Goal: Task Accomplishment & Management: Use online tool/utility

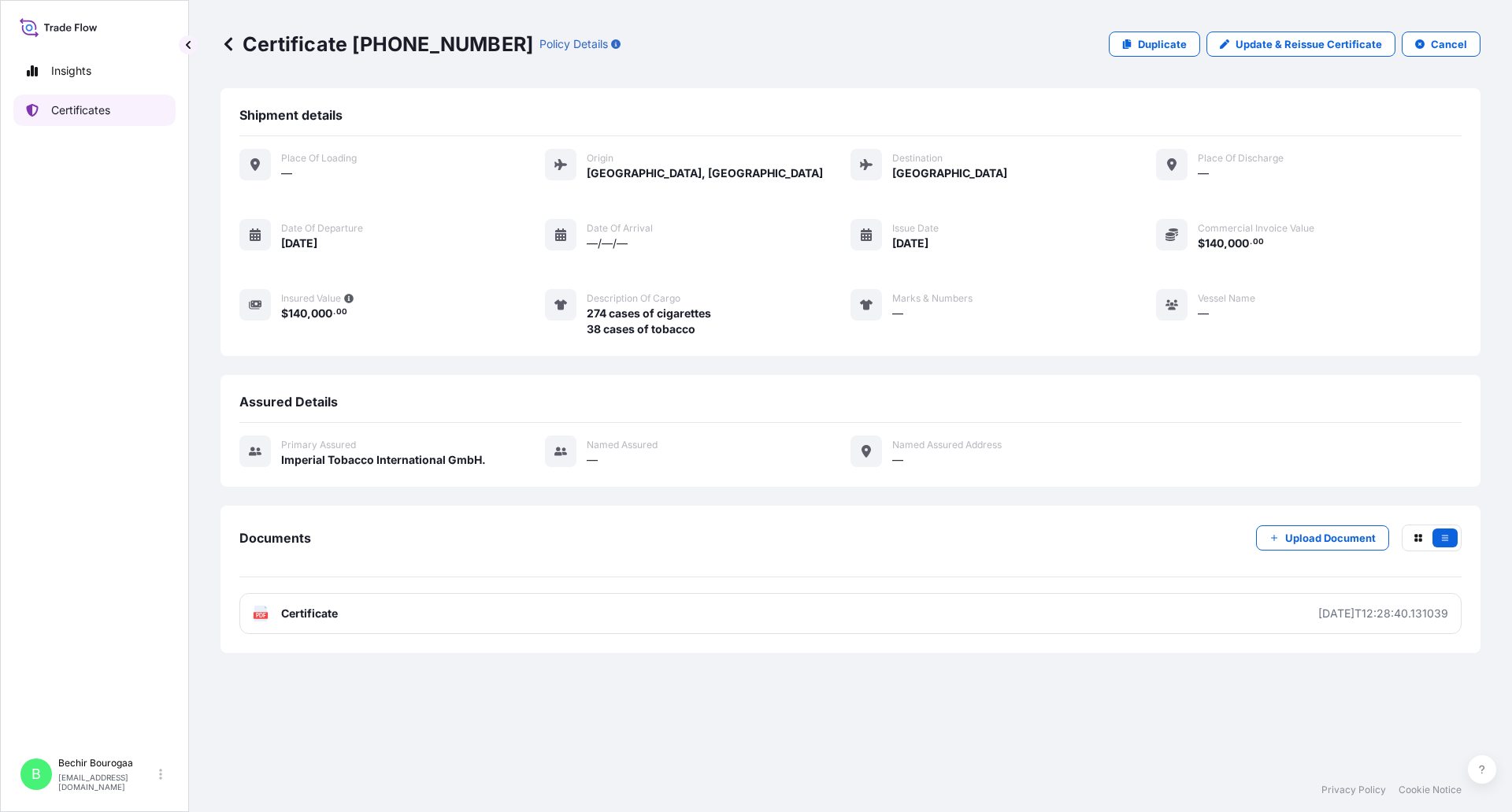
click at [73, 110] on p "Certificates" at bounding box center [81, 110] width 59 height 16
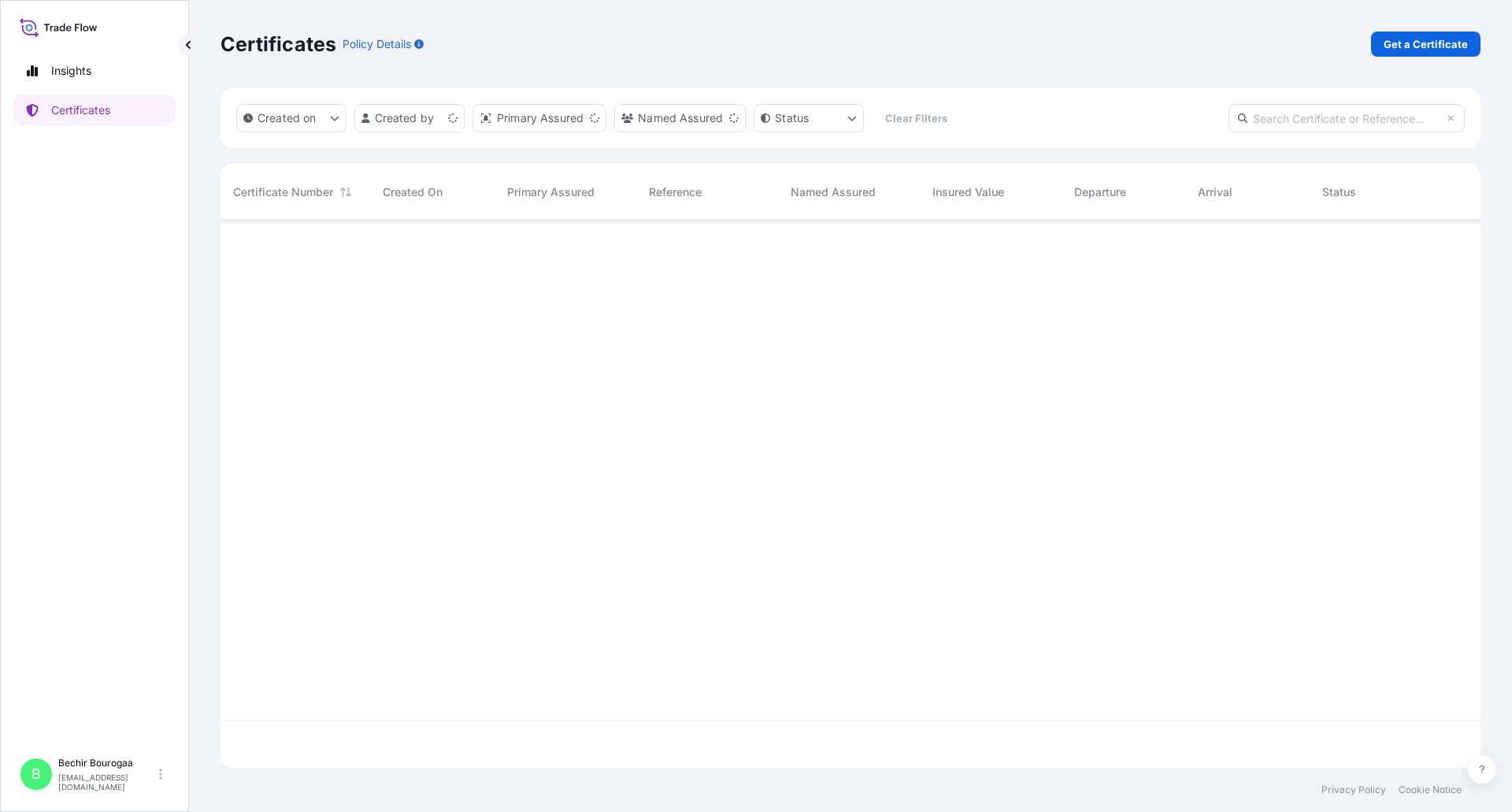
scroll to position [544, 1249]
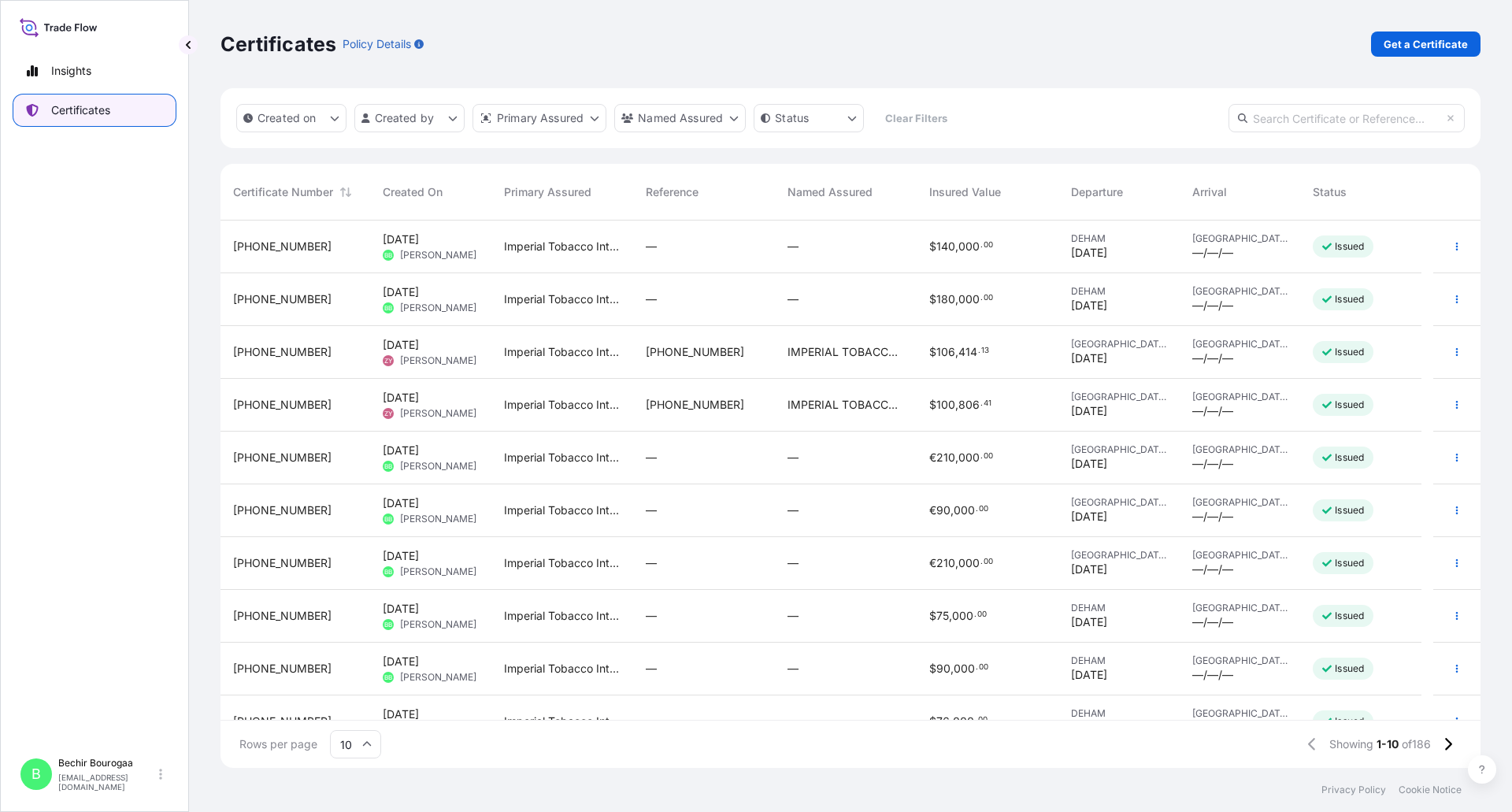
click at [94, 103] on p "Certificates" at bounding box center [81, 110] width 59 height 16
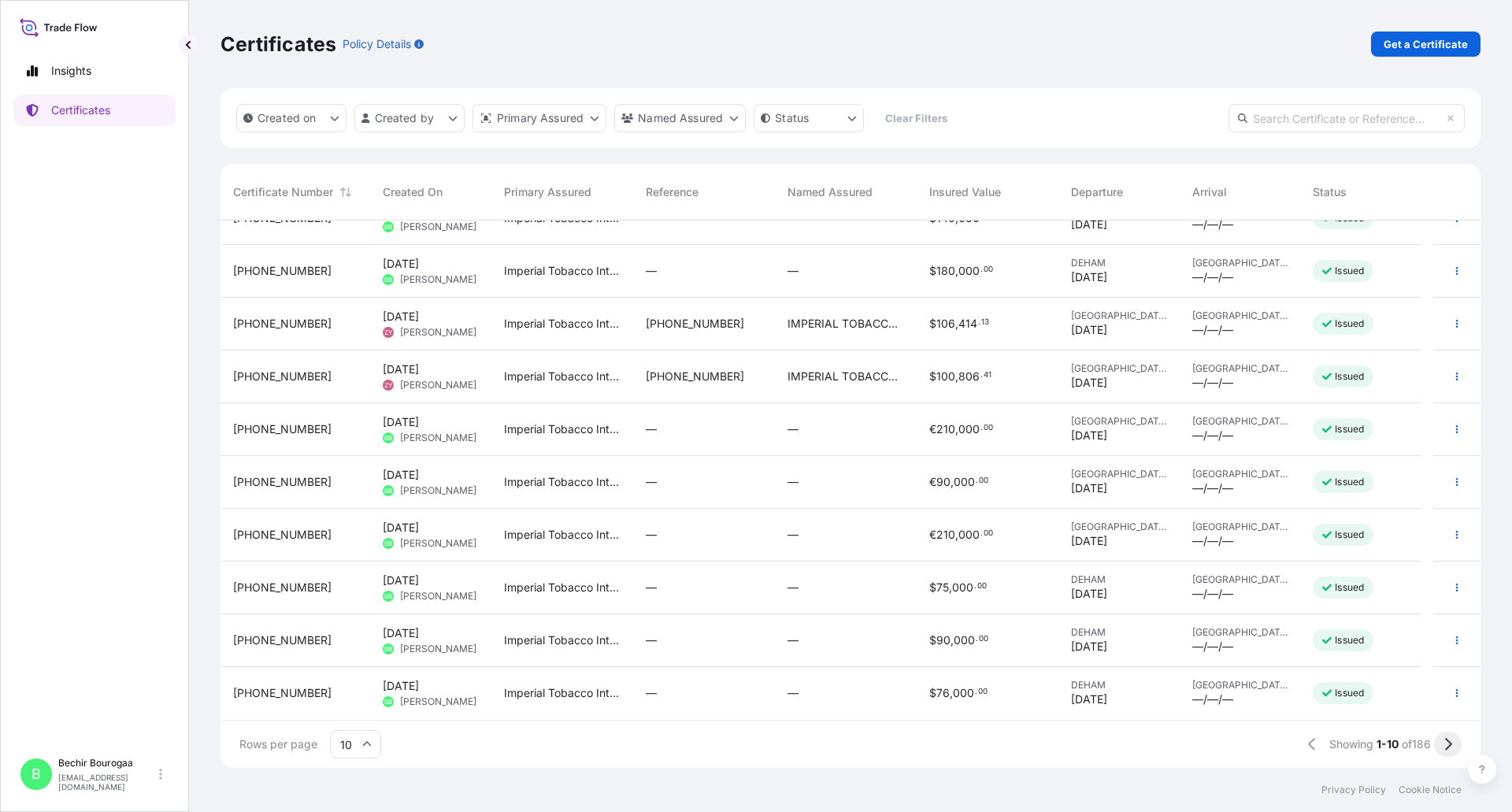
click at [1441, 738] on button at bounding box center [1448, 744] width 28 height 26
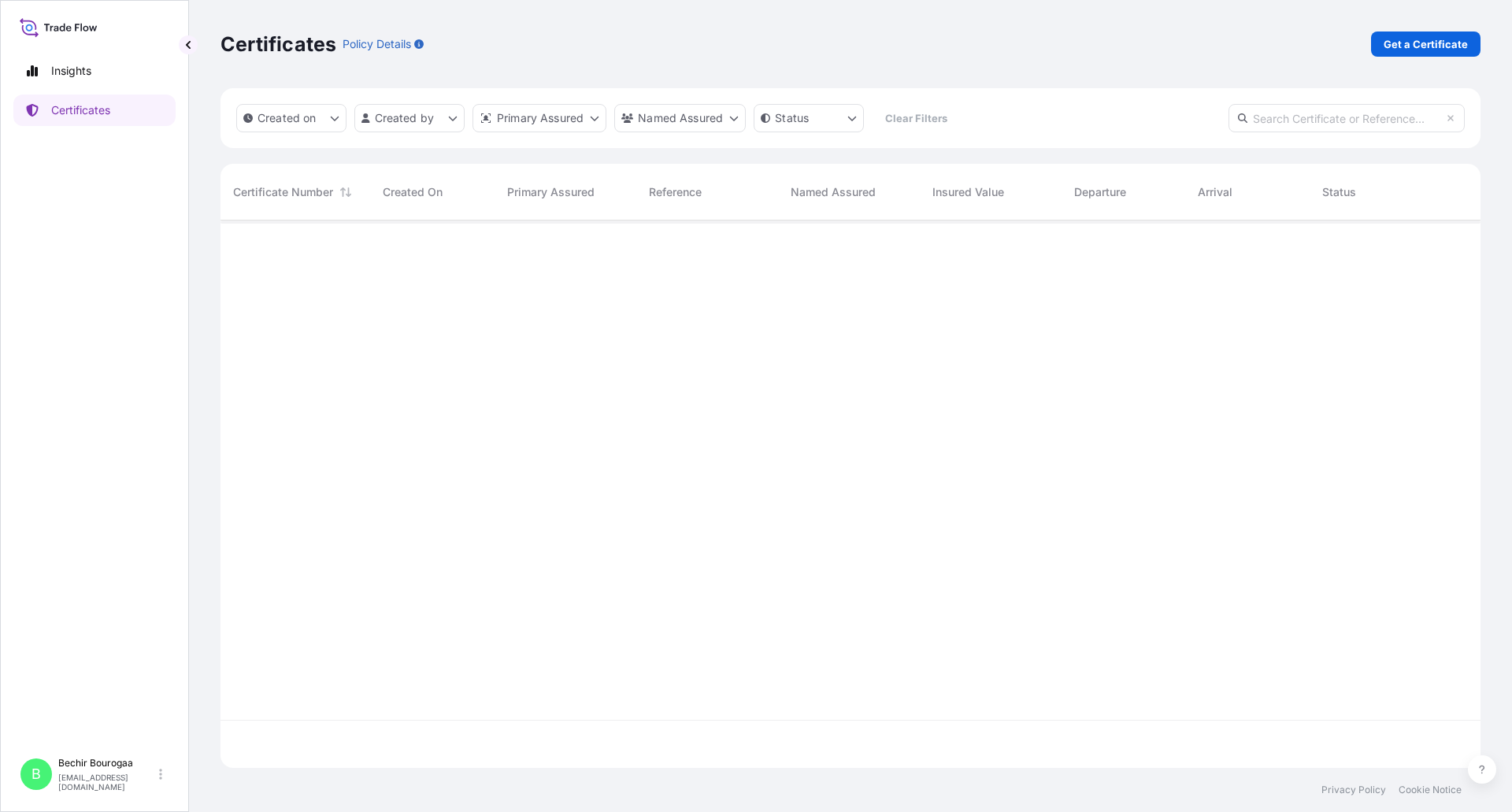
scroll to position [0, 0]
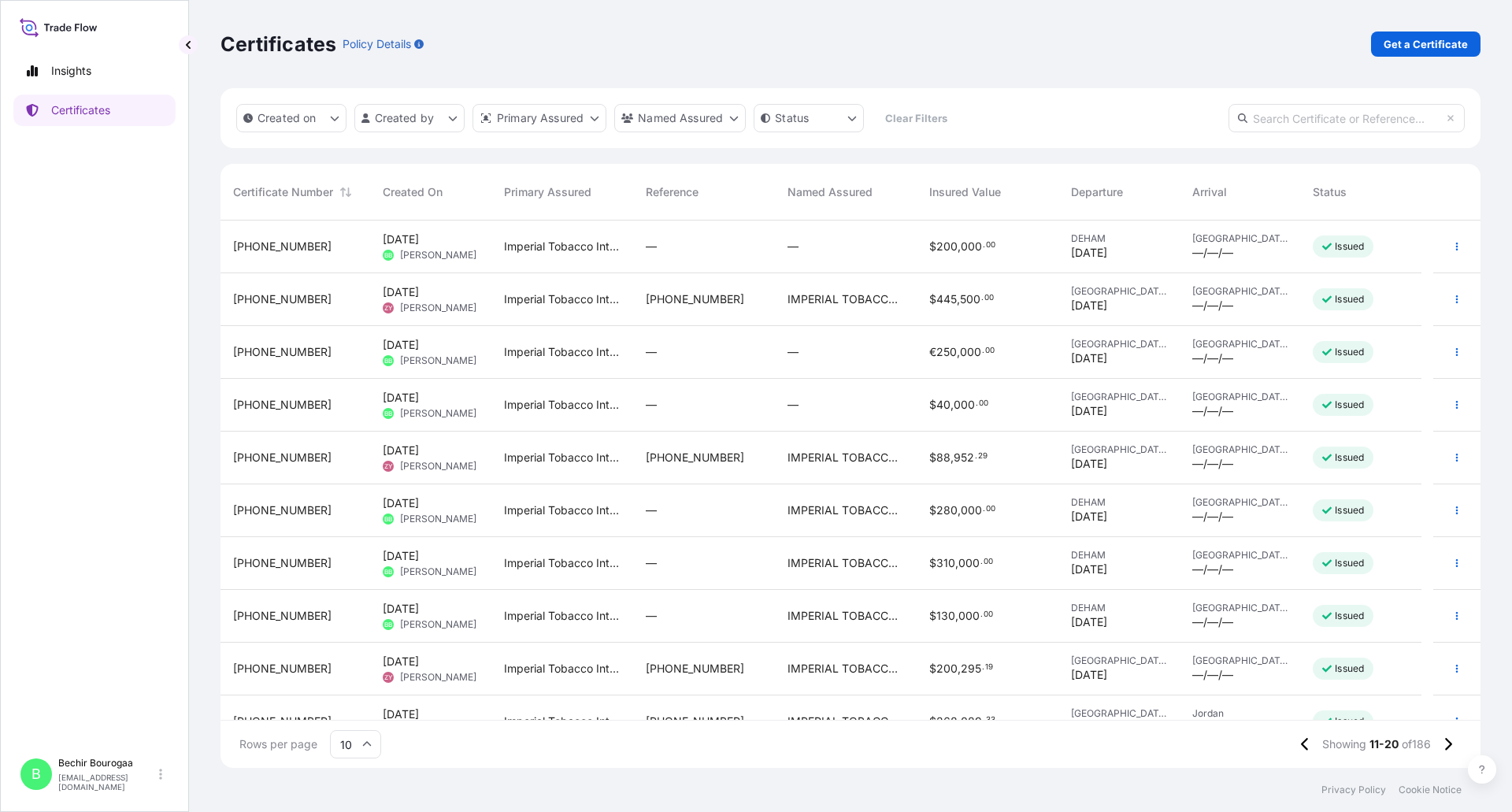
click at [975, 500] on div "$ 280 , 000 . 00" at bounding box center [987, 511] width 142 height 53
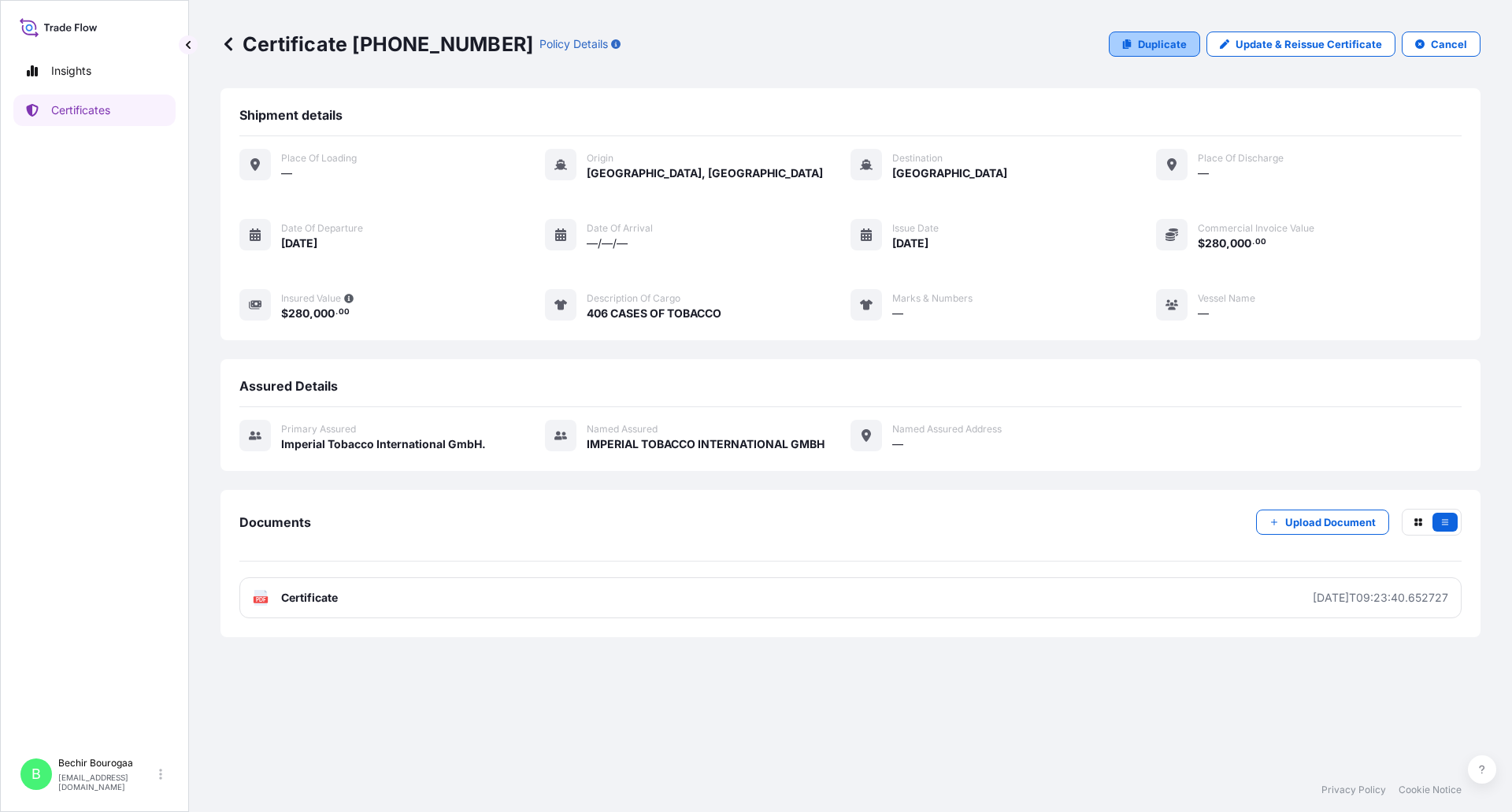
click at [1182, 43] on p "Duplicate" at bounding box center [1162, 44] width 49 height 16
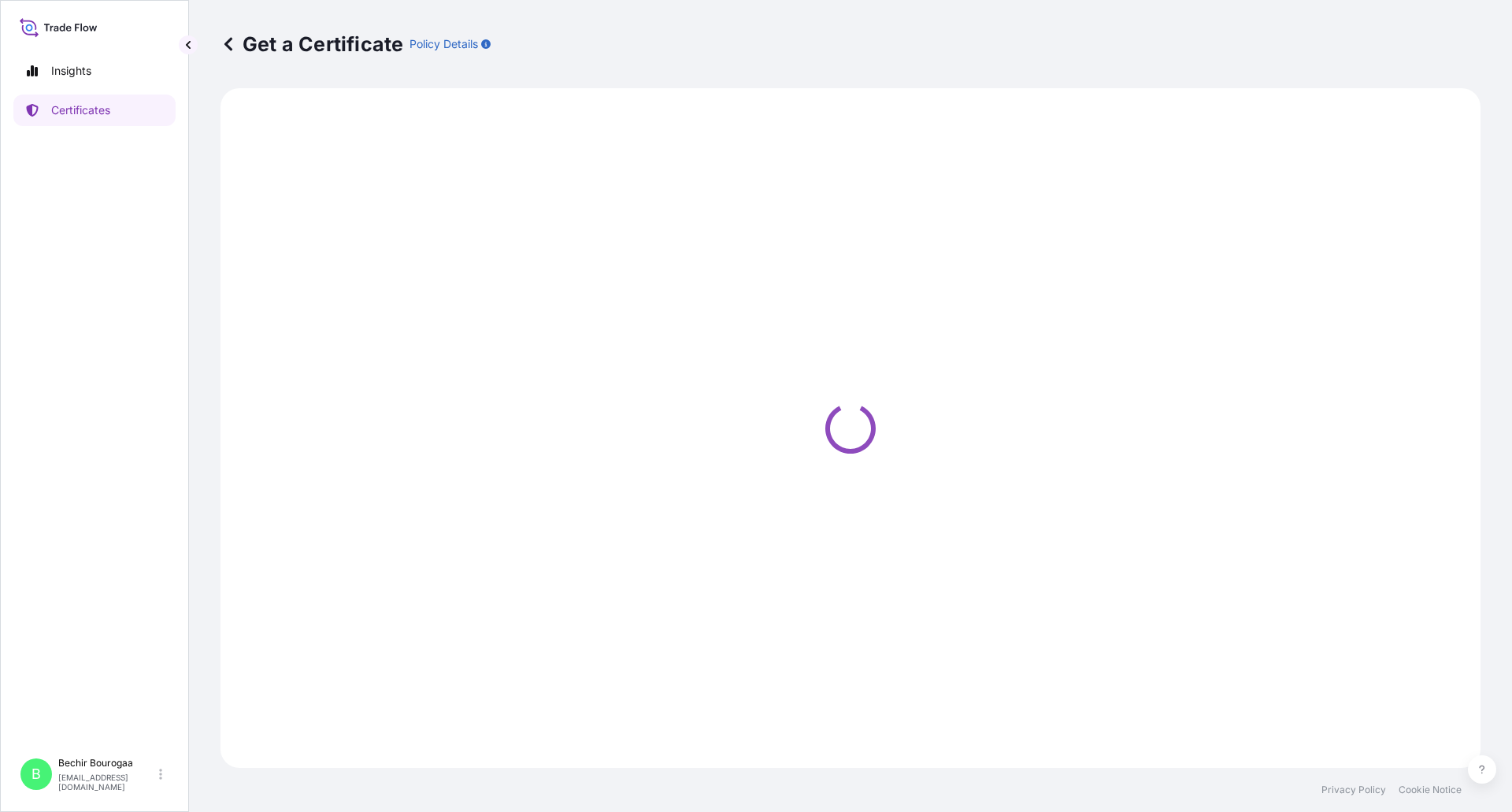
select select "Sea"
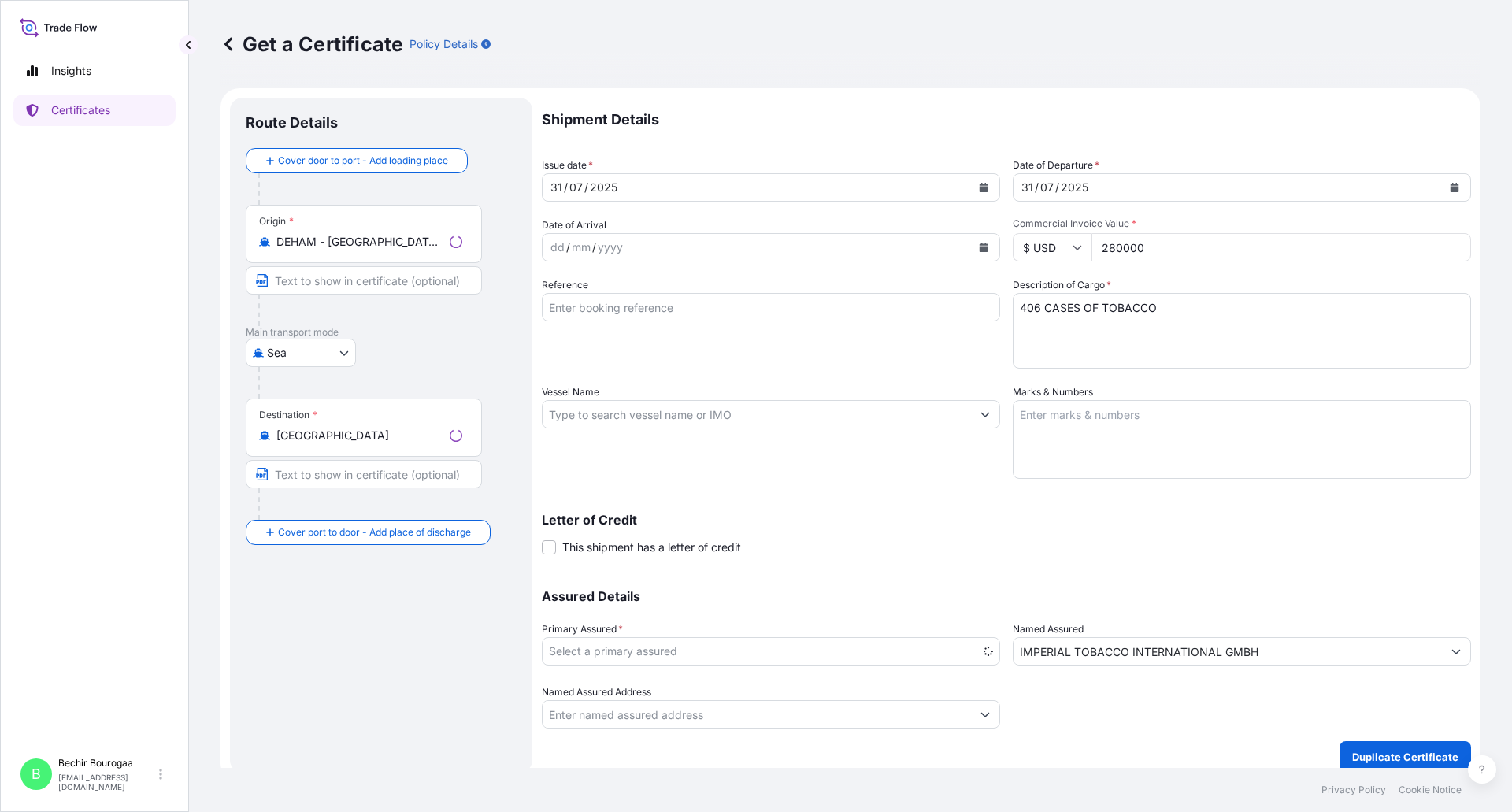
select select "31693"
click at [983, 188] on button "Calendar" at bounding box center [984, 188] width 26 height 26
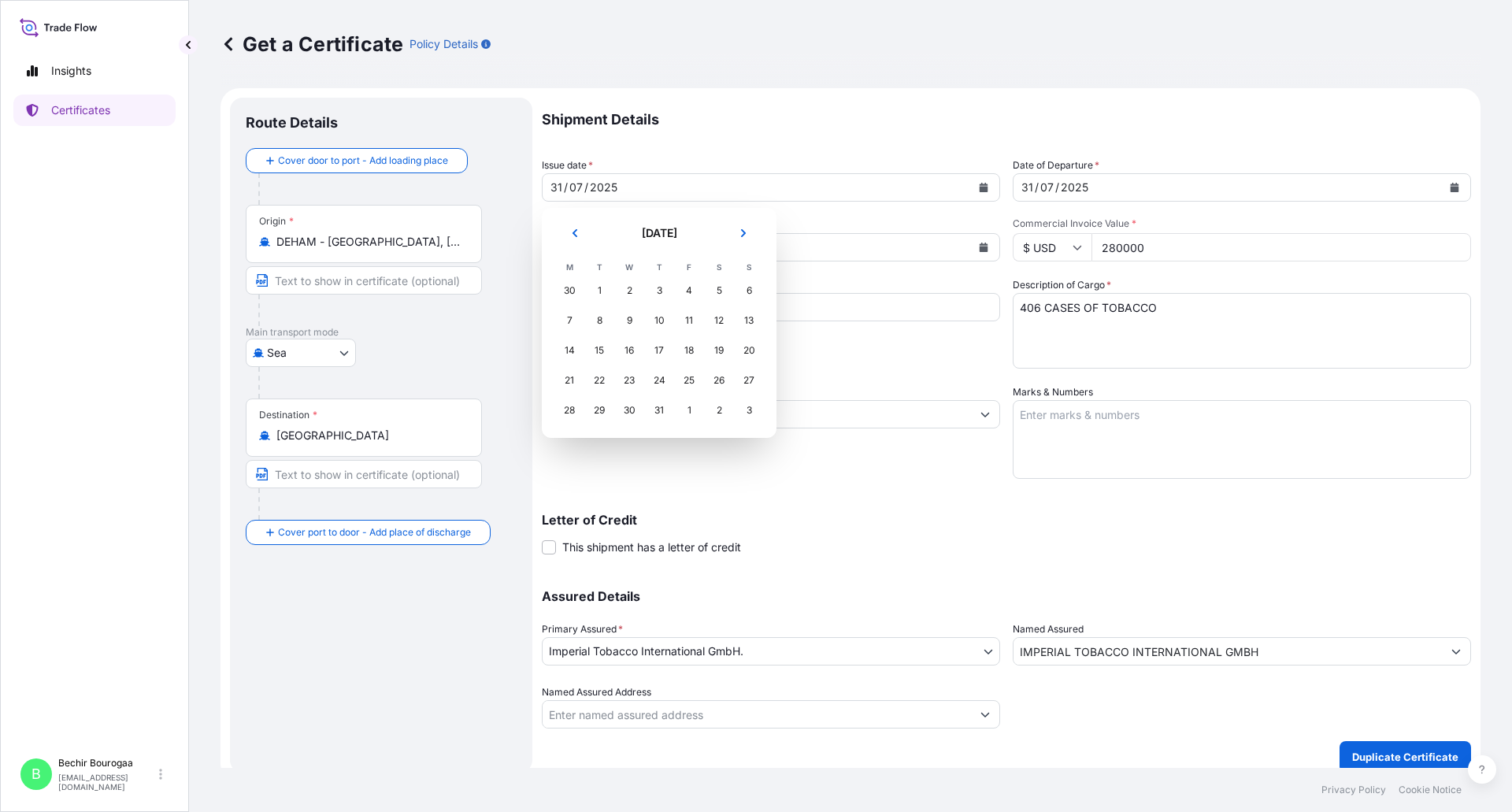
click at [750, 236] on button "Next" at bounding box center [743, 233] width 34 height 26
click at [576, 413] on div "25" at bounding box center [569, 410] width 29 height 29
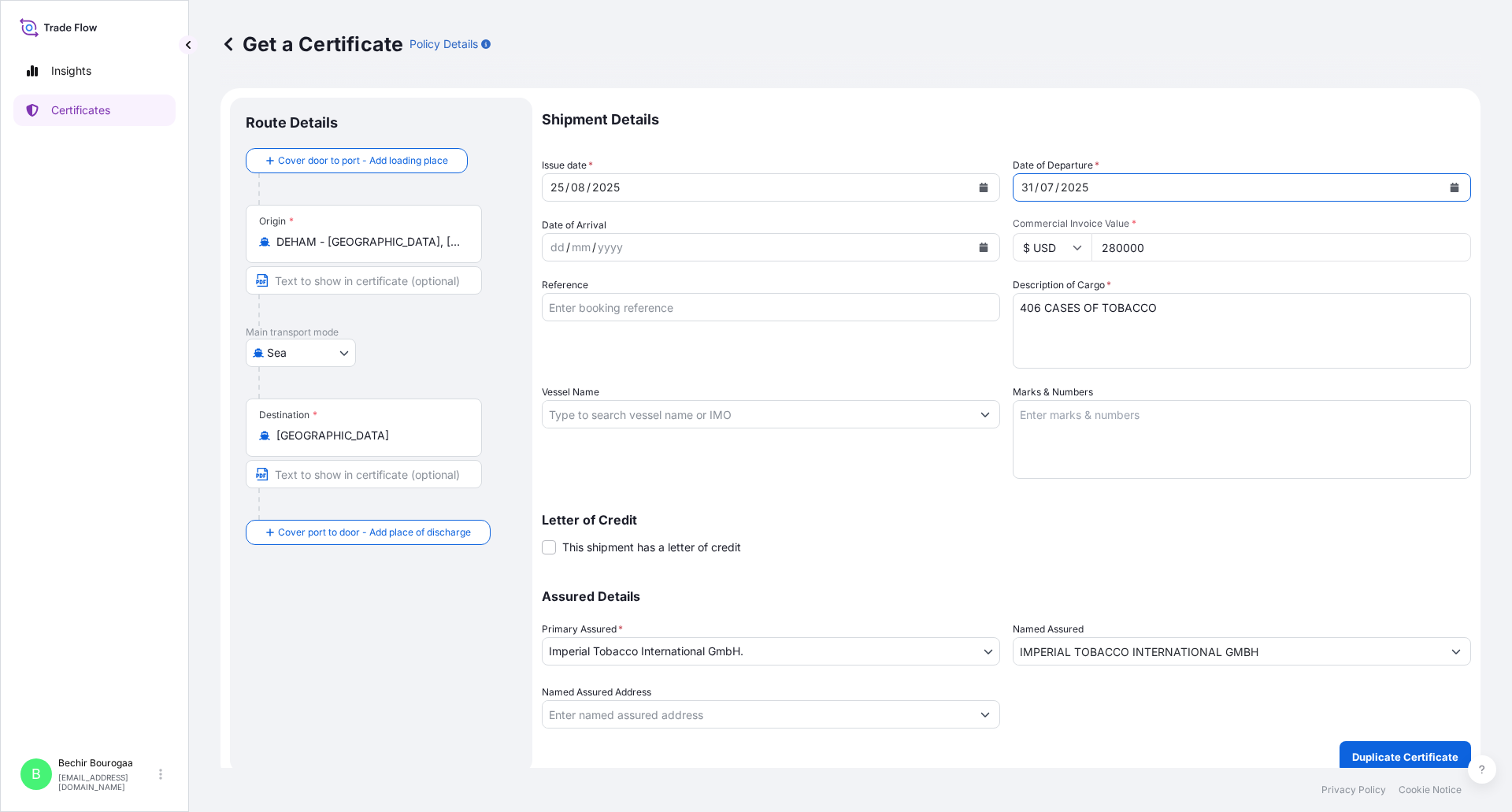
click at [1450, 187] on icon "Calendar" at bounding box center [1454, 188] width 9 height 10
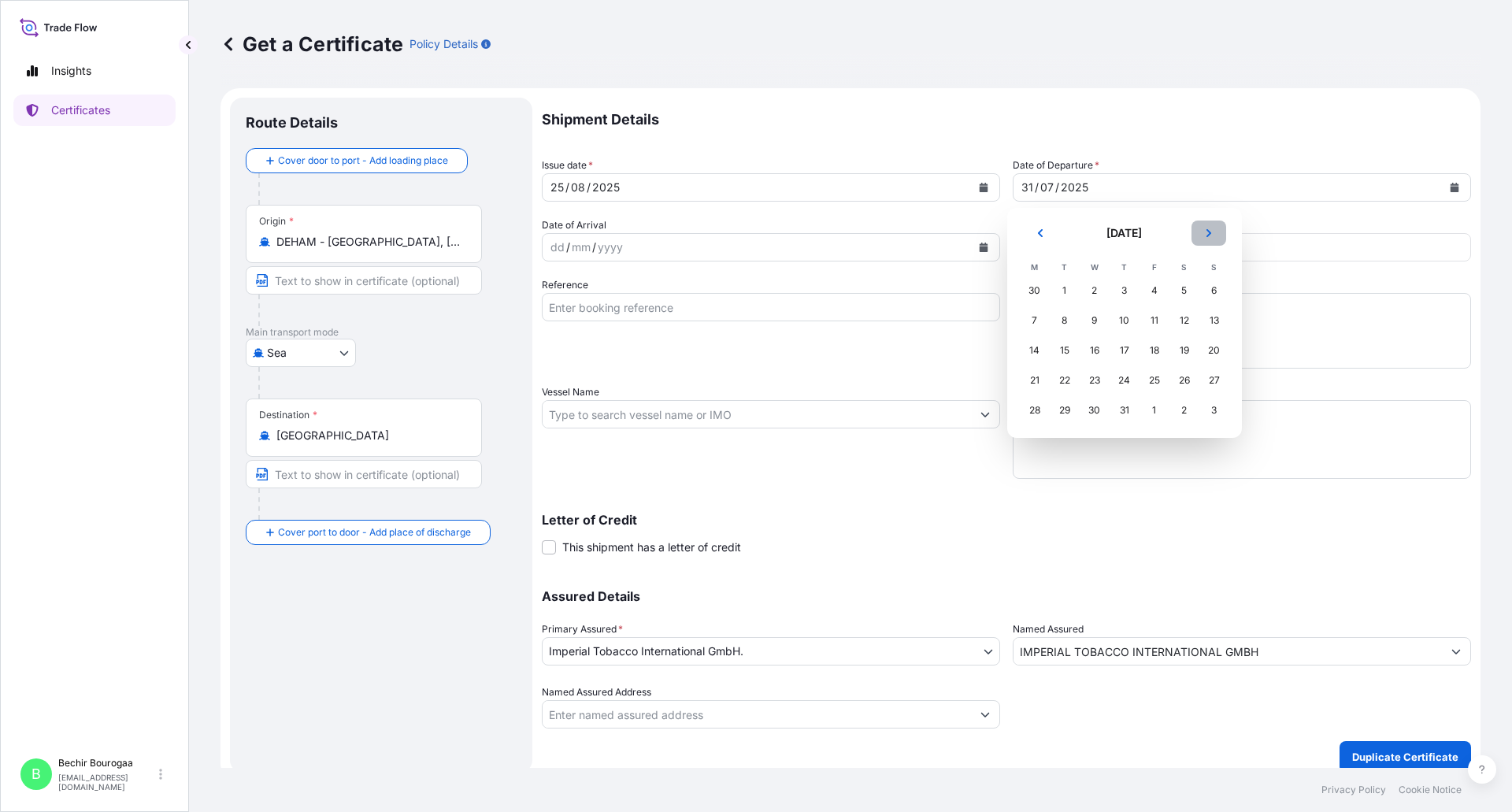
click at [1199, 235] on button "Next" at bounding box center [1208, 233] width 34 height 26
click at [1041, 419] on div "25" at bounding box center [1034, 410] width 29 height 29
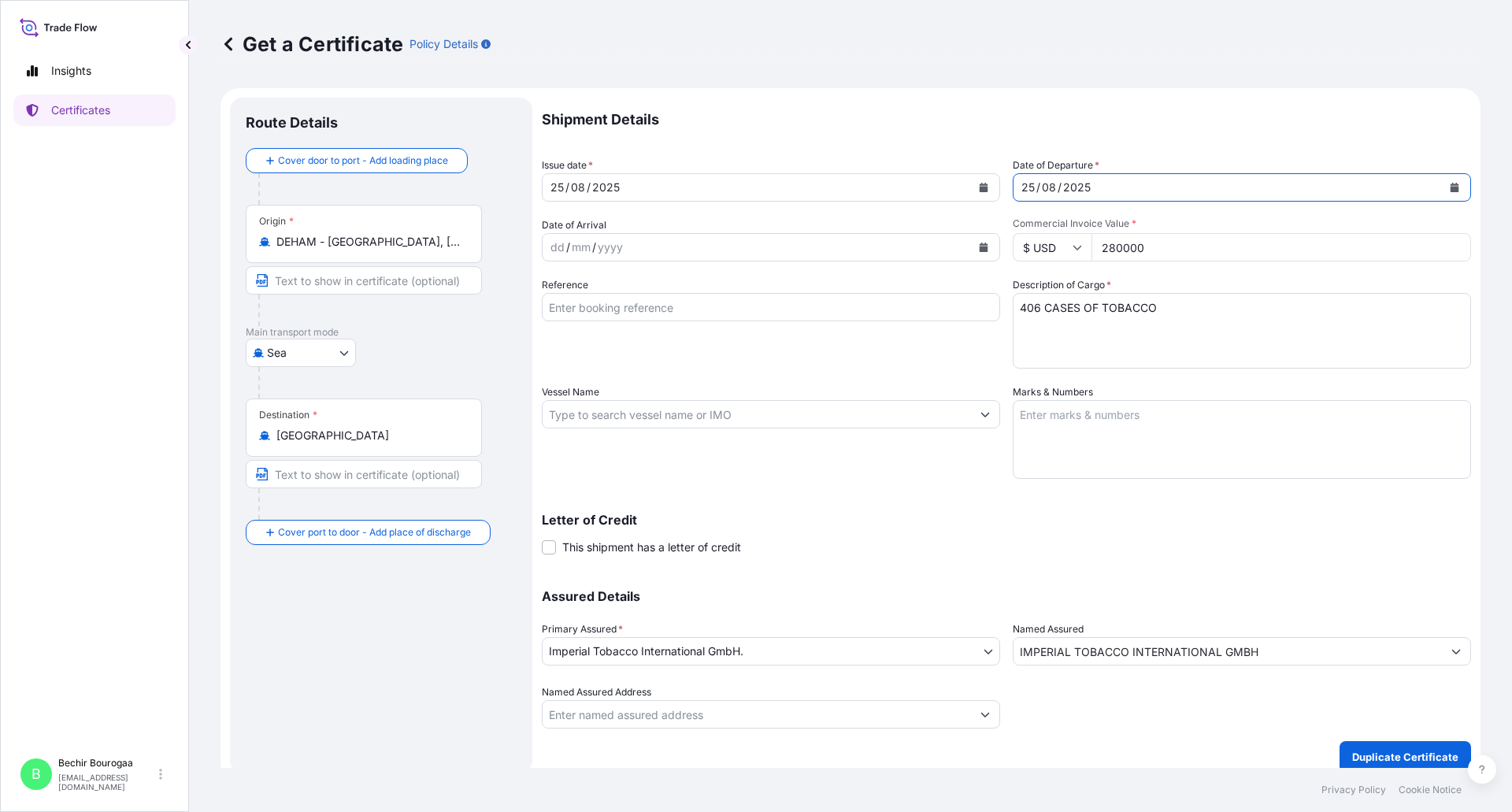
click at [1032, 310] on textarea "406 CASES OF TOBACCO" at bounding box center [1242, 330] width 458 height 76
click at [1169, 300] on textarea "406 CASES OF TOBACCO" at bounding box center [1242, 330] width 458 height 76
type textarea "164 CASES OF CIGARETTES"
click at [1172, 257] on input "280000" at bounding box center [1281, 247] width 379 height 29
drag, startPoint x: 1173, startPoint y: 261, endPoint x: 1051, endPoint y: 260, distance: 122.0
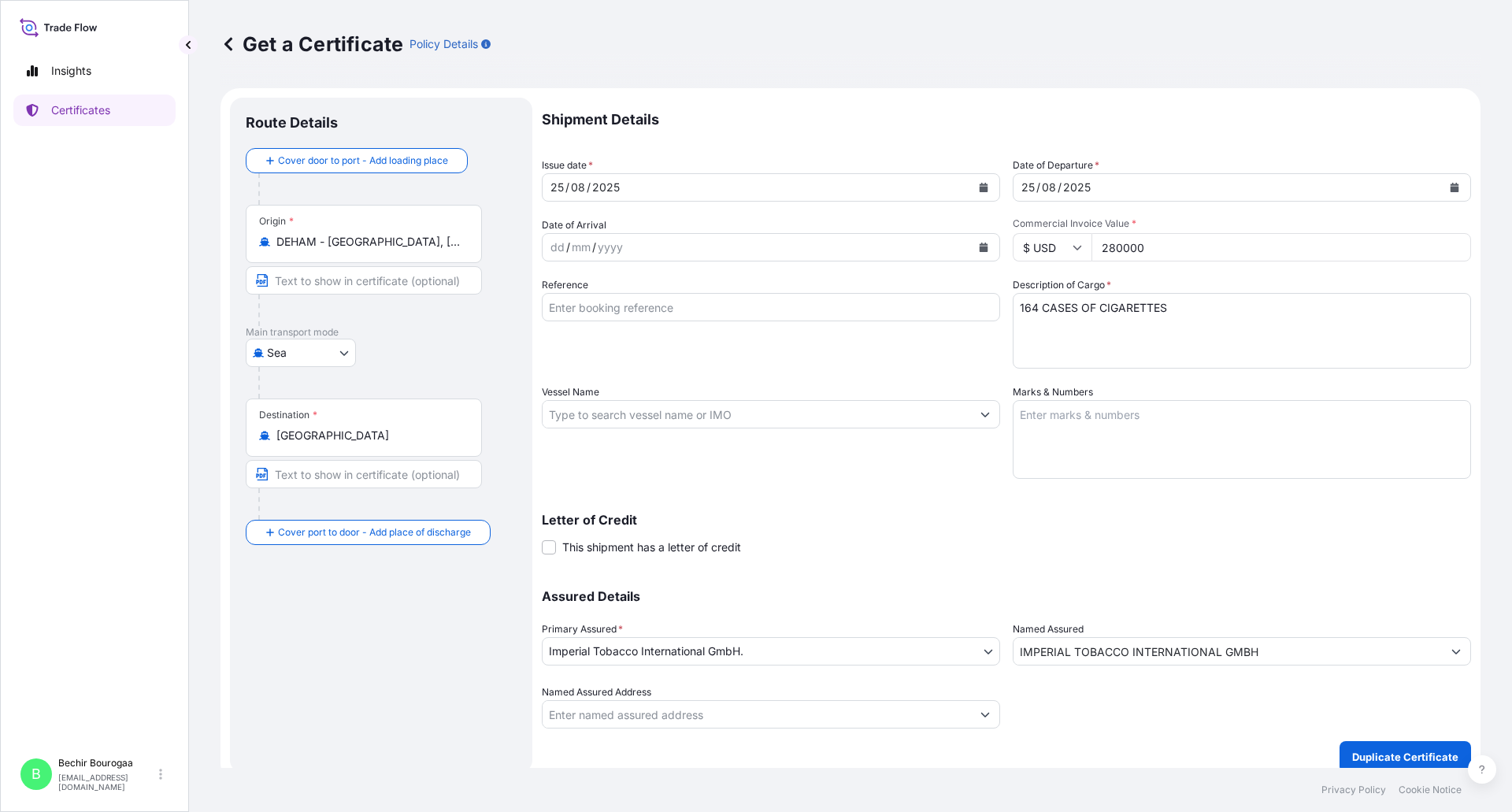
click at [1051, 260] on div "$ USD 280000" at bounding box center [1242, 247] width 458 height 29
type input "60000"
click at [1352, 754] on p "Duplicate Certificate" at bounding box center [1405, 757] width 106 height 16
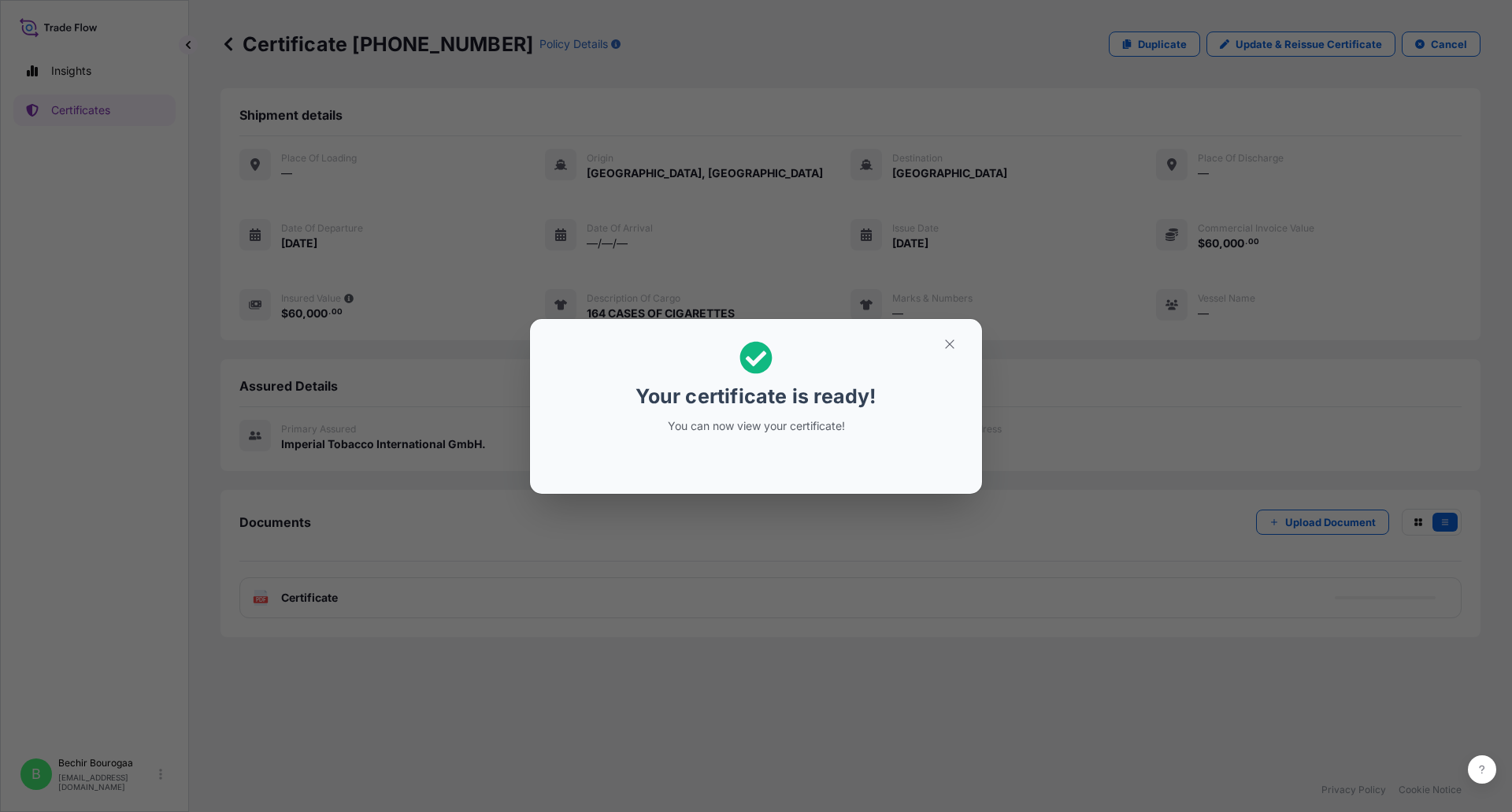
click at [407, 530] on div "Your certificate is ready! You can now view your certificate!" at bounding box center [756, 406] width 1512 height 812
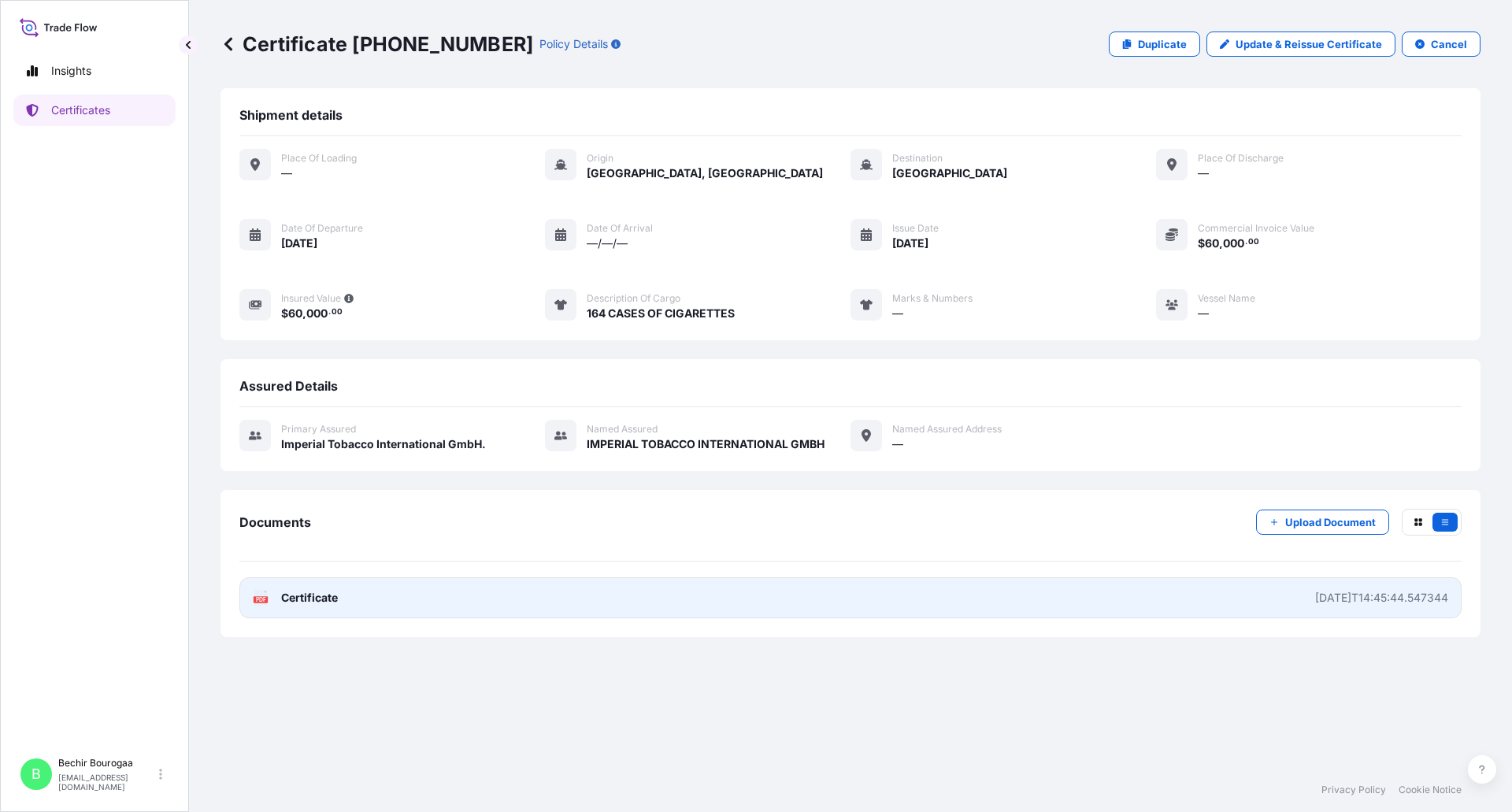
drag, startPoint x: 430, startPoint y: 601, endPoint x: 357, endPoint y: 603, distance: 73.0
click at [357, 603] on link "PDF Certificate [DATE]T14:45:44.547344" at bounding box center [850, 598] width 1222 height 41
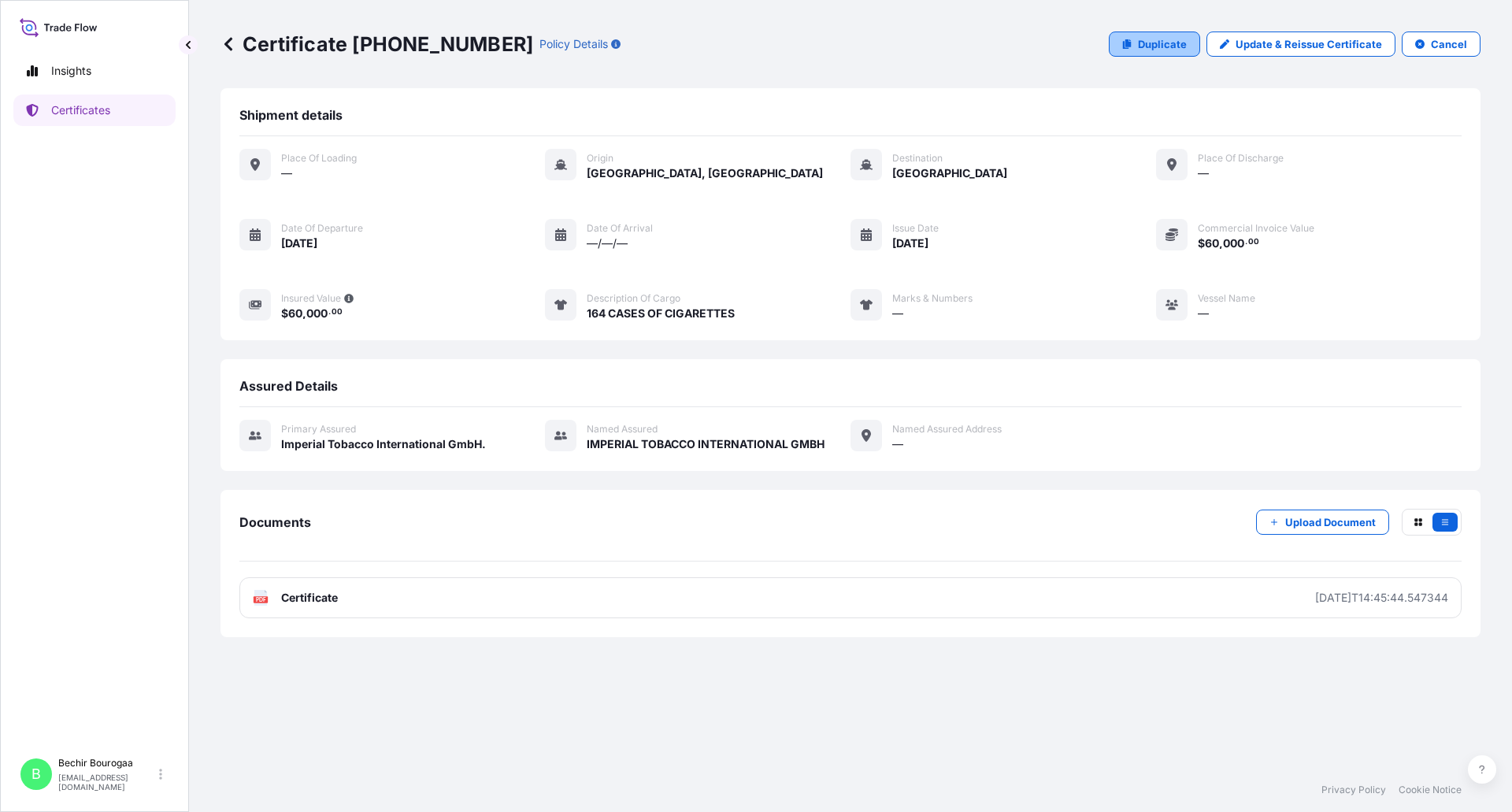
click at [1162, 48] on p "Duplicate" at bounding box center [1162, 44] width 49 height 16
select select "Sea"
select select "31693"
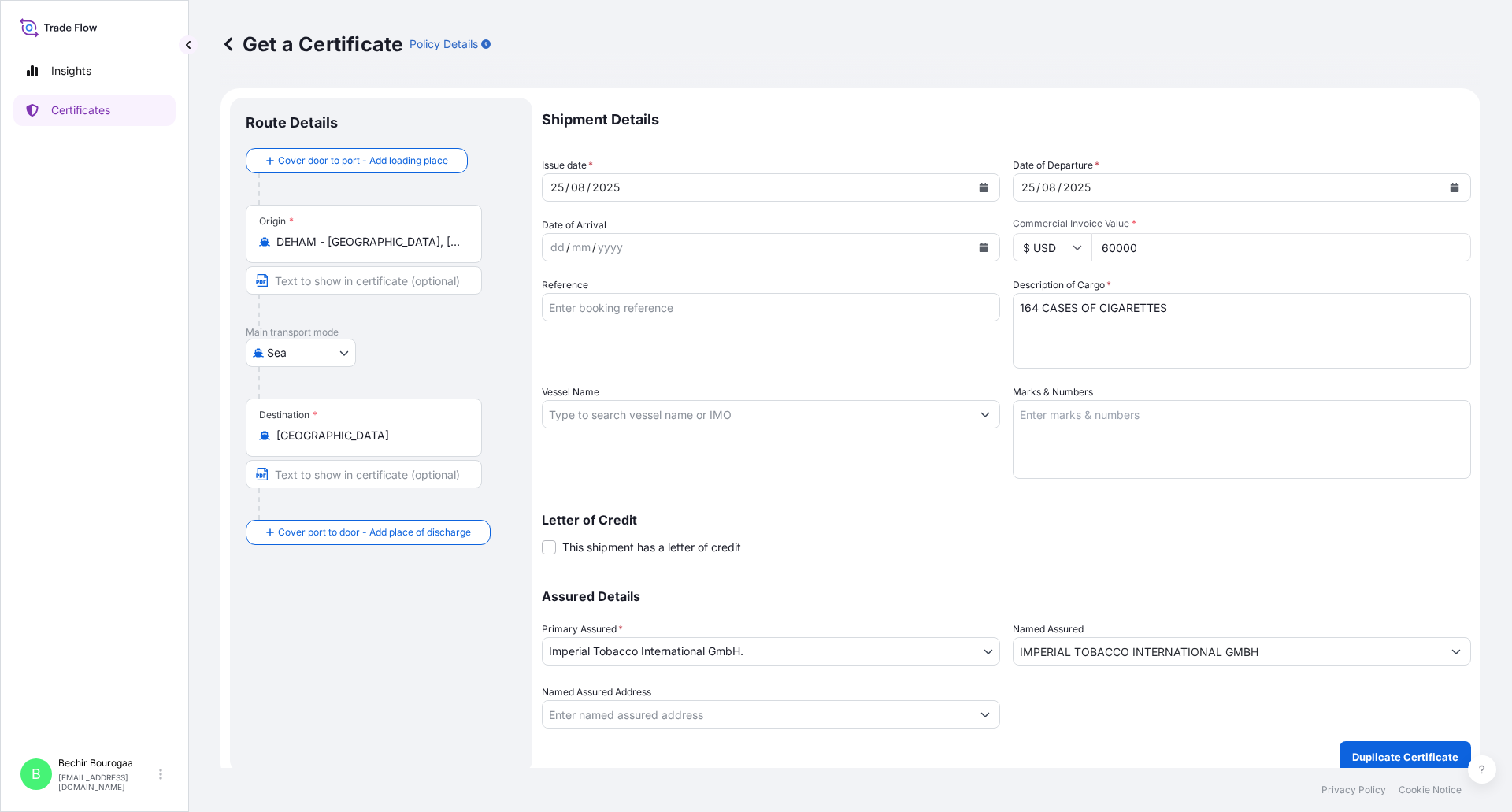
click at [1032, 308] on textarea "164 CASES OF CIGARETTES" at bounding box center [1242, 330] width 458 height 76
click at [1171, 299] on textarea "164 CASES OF CIGARETTES" at bounding box center [1242, 330] width 458 height 76
type textarea "82 CASES OF CIGARETTES 600 CASES OF TOBACCO"
drag, startPoint x: 1137, startPoint y: 241, endPoint x: 1018, endPoint y: 236, distance: 119.1
click at [1019, 236] on div "$ USD 60000" at bounding box center [1242, 247] width 458 height 29
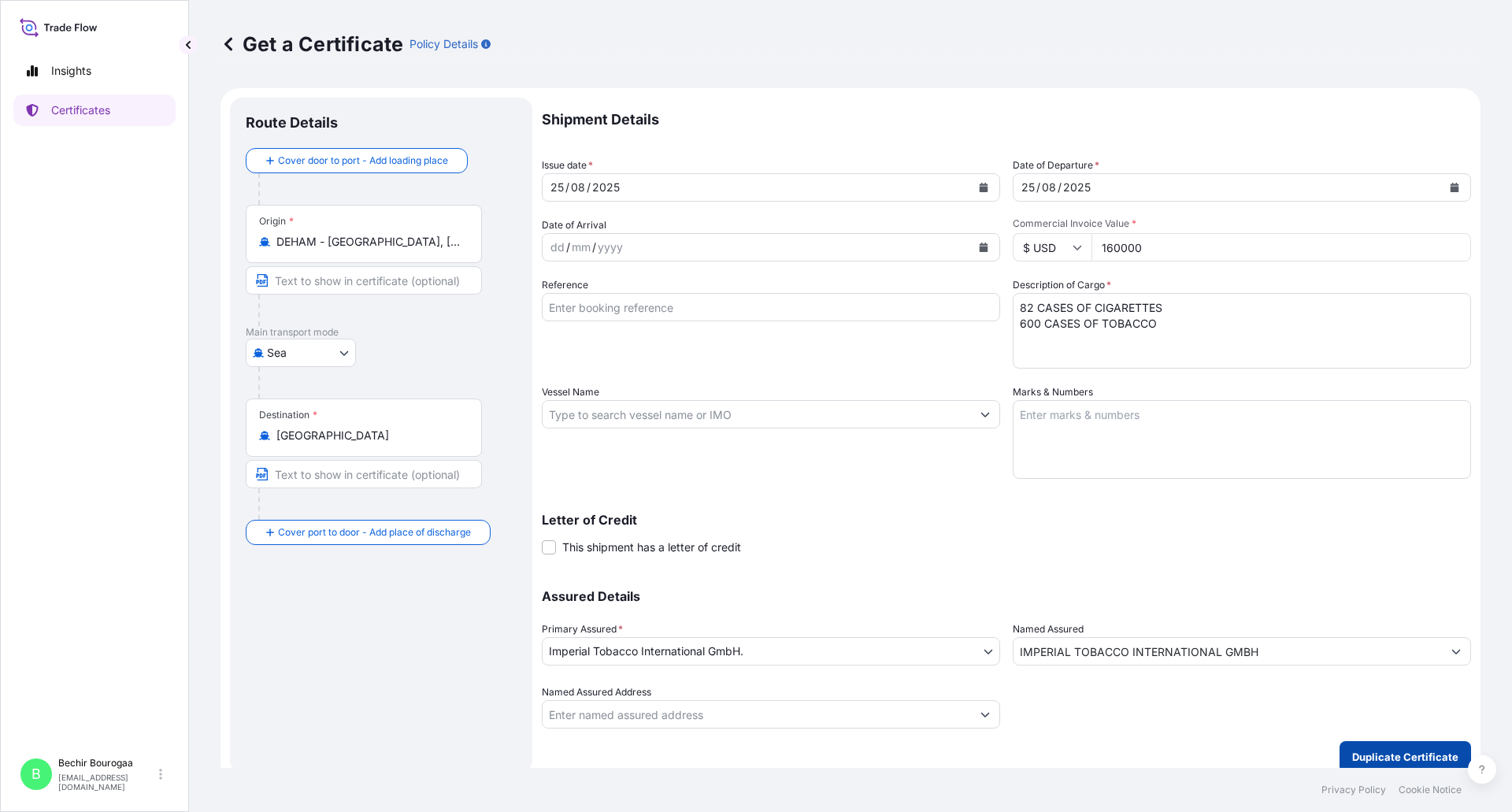
type input "160000"
click at [1375, 743] on button "Duplicate Certificate" at bounding box center [1405, 757] width 132 height 31
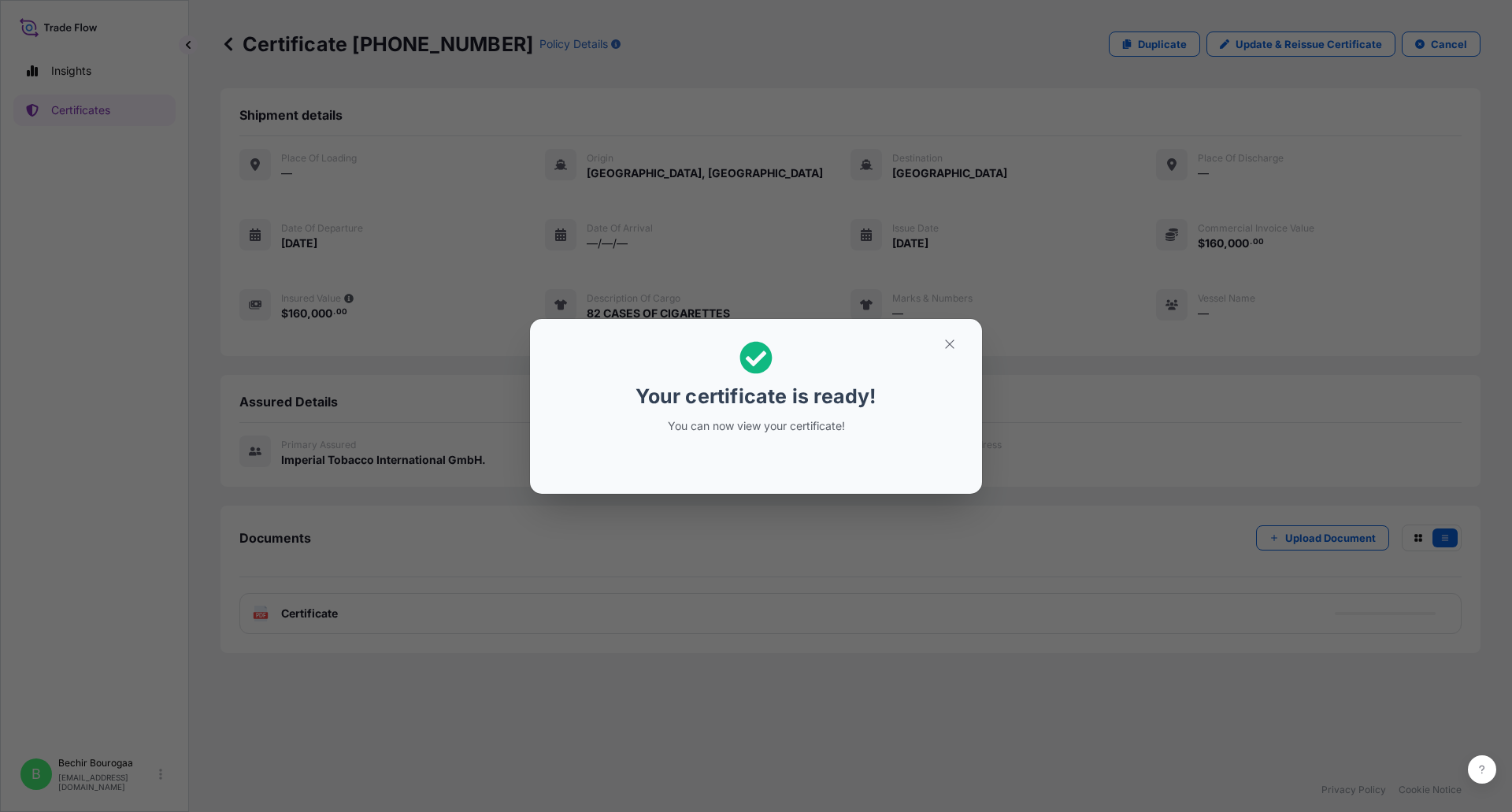
click at [518, 554] on div "Your certificate is ready! You can now view your certificate!" at bounding box center [756, 406] width 1512 height 812
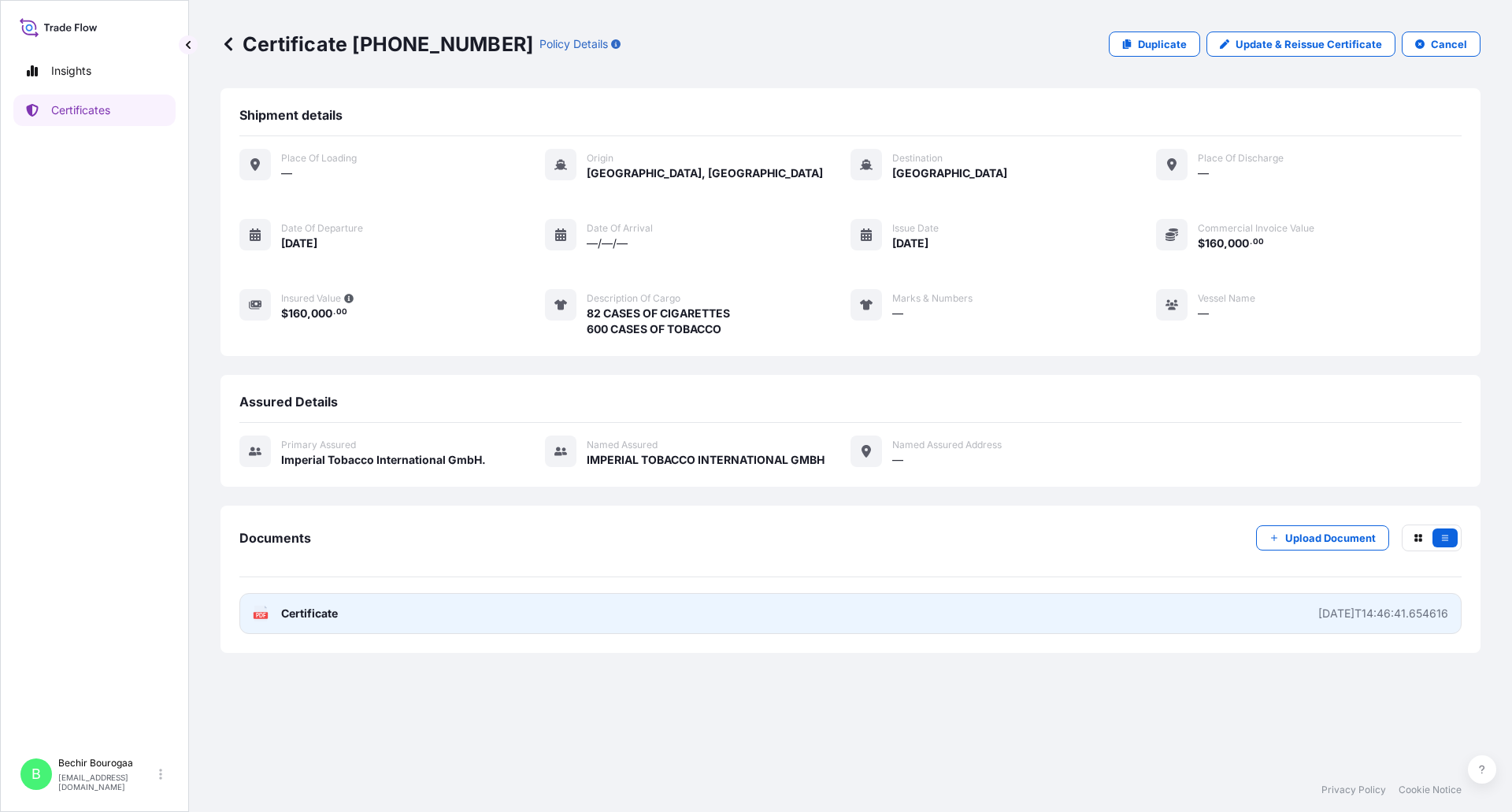
click at [689, 608] on link "PDF Certificate [DATE]T14:46:41.654616" at bounding box center [850, 613] width 1222 height 41
